Goal: Check status: Check status

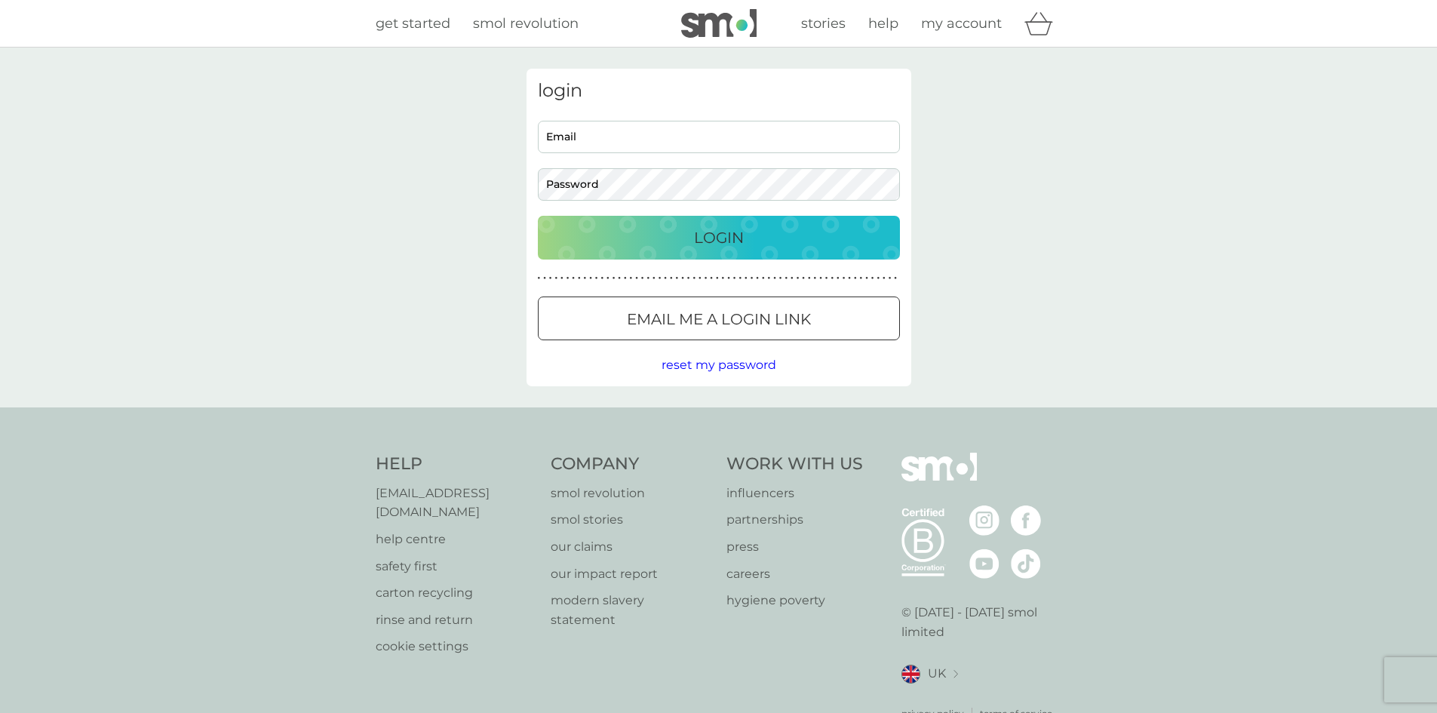
type input "[EMAIL_ADDRESS][DOMAIN_NAME]"
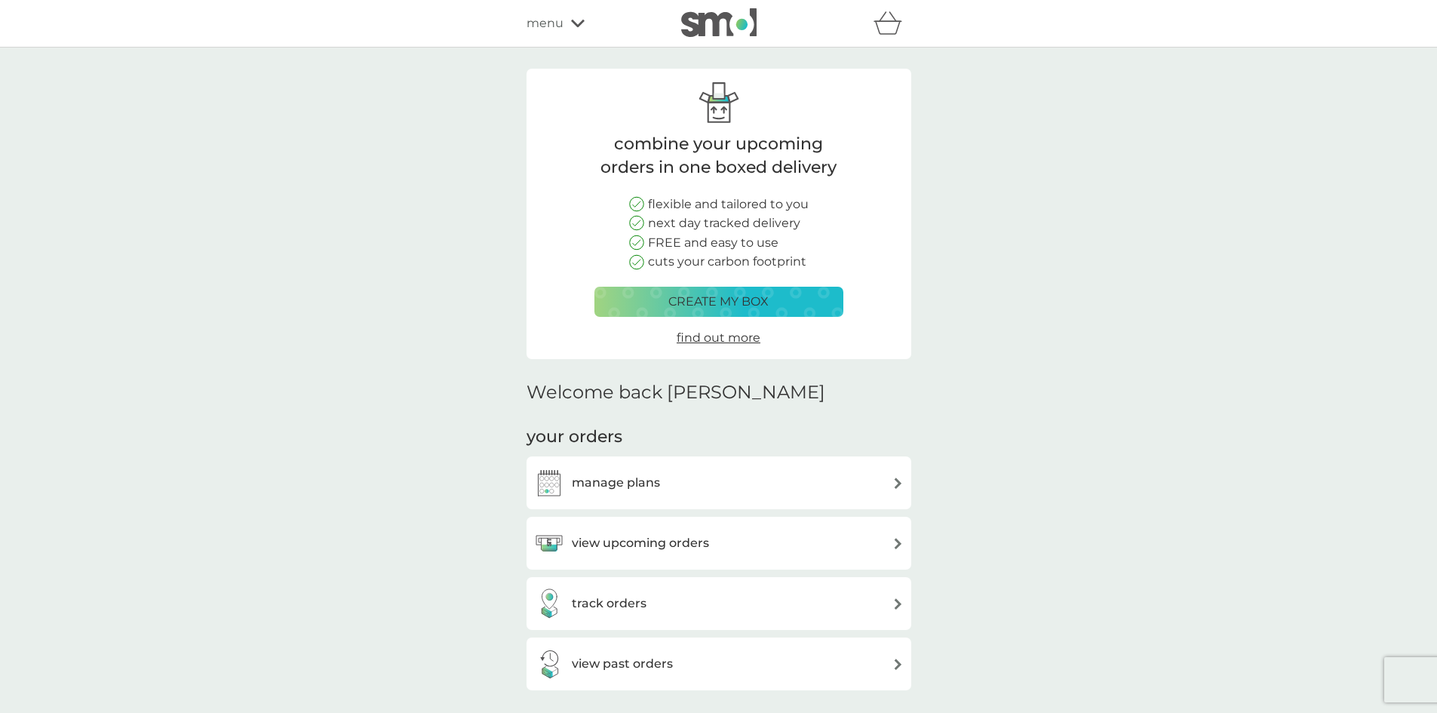
scroll to position [151, 0]
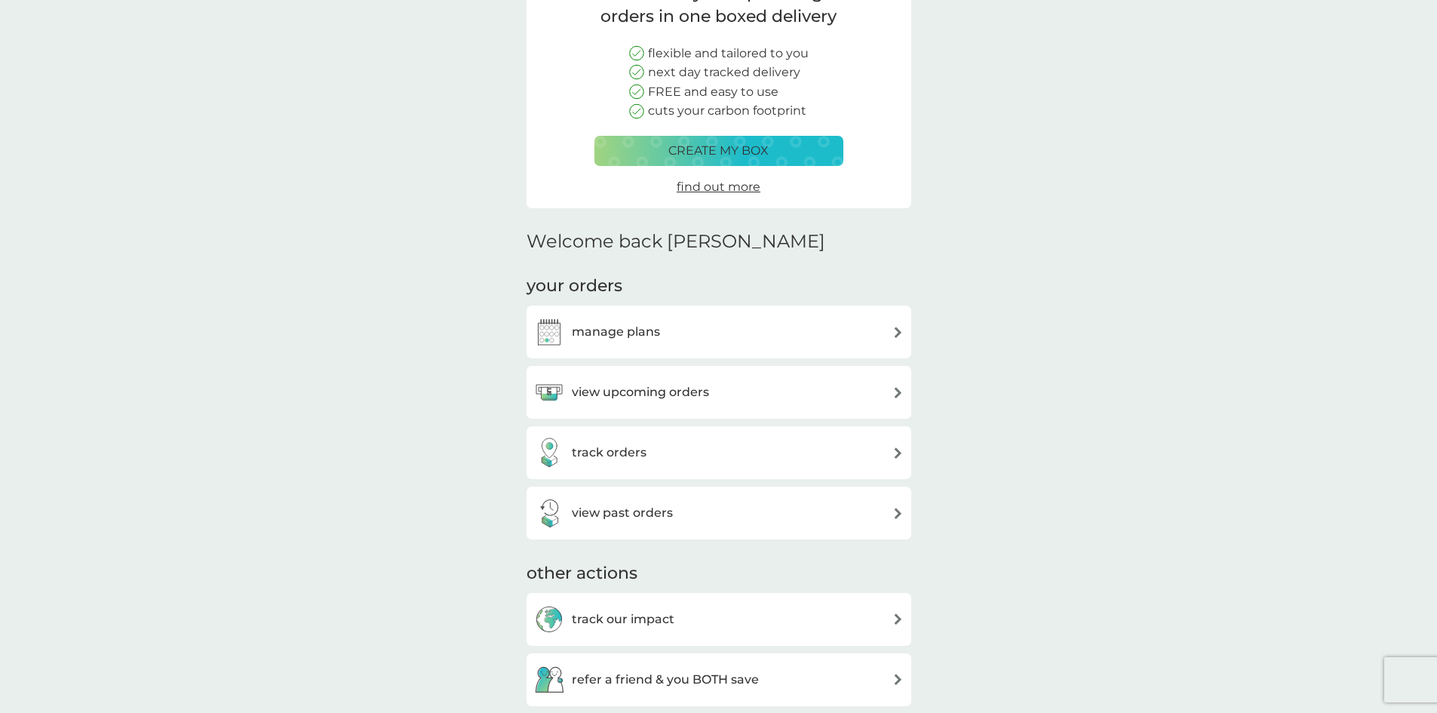
click at [667, 392] on h3 "view upcoming orders" at bounding box center [640, 392] width 137 height 20
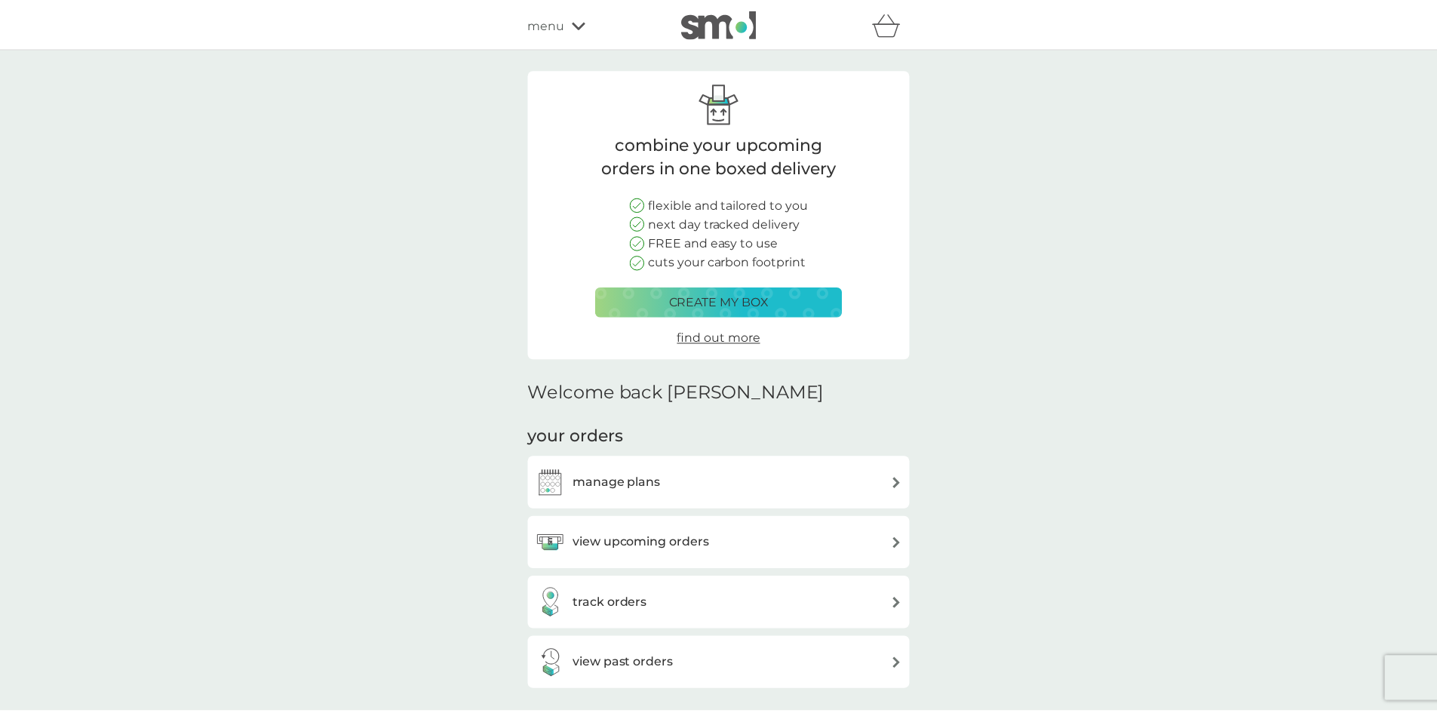
scroll to position [151, 0]
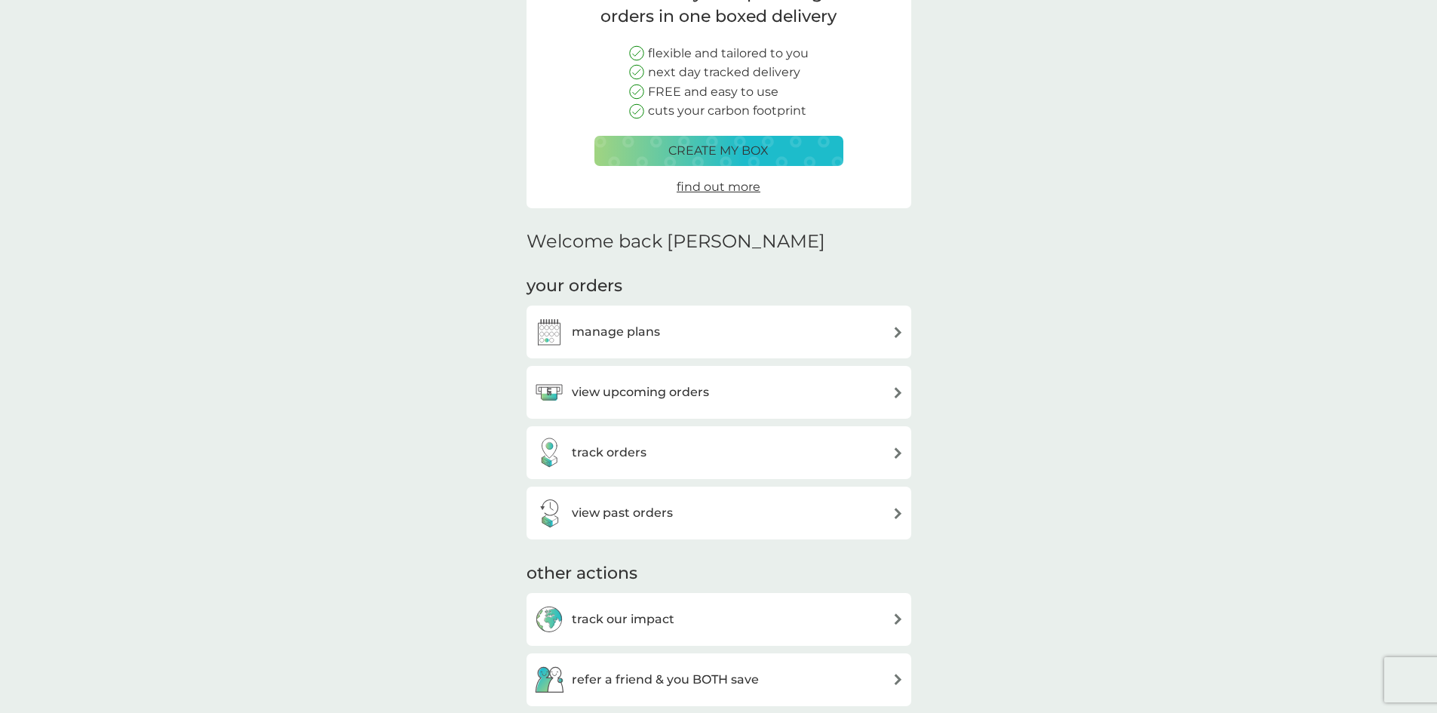
click at [630, 449] on h3 "track orders" at bounding box center [609, 453] width 75 height 20
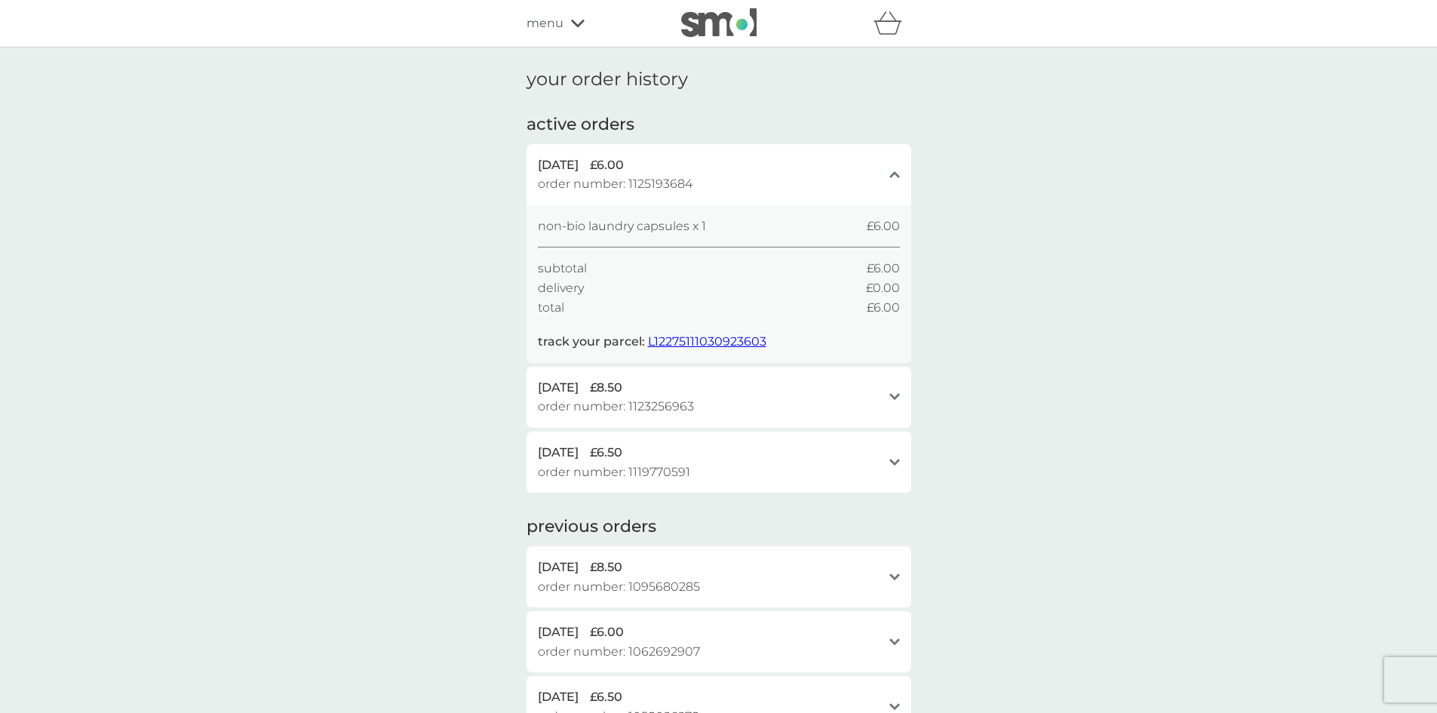
click at [703, 342] on span "L12275111030923603" at bounding box center [707, 341] width 118 height 14
